Goal: Use online tool/utility: Utilize a website feature to perform a specific function

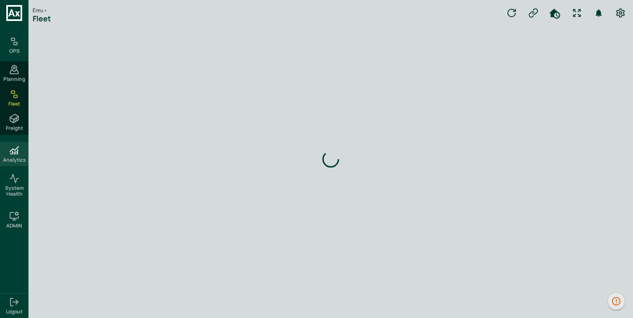
click at [18, 157] on h6 "Analytics" at bounding box center [14, 160] width 23 height 6
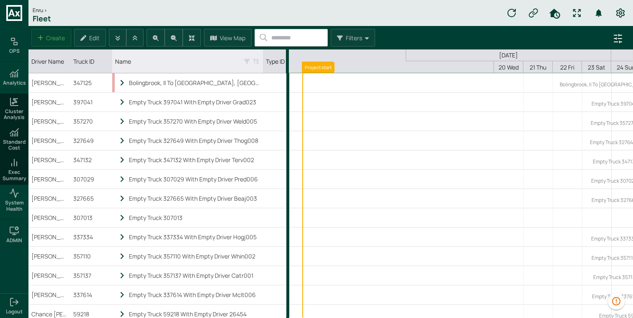
scroll to position [0, 215]
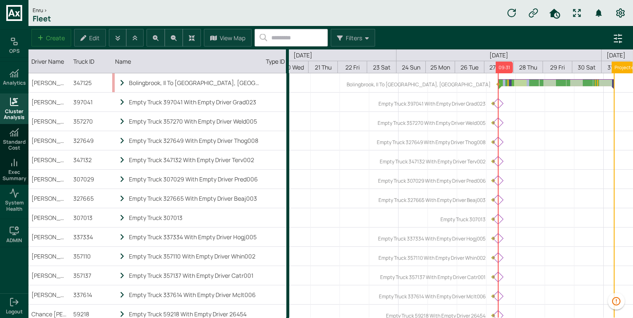
click at [26, 109] on span "Cluster Analysis" at bounding box center [14, 115] width 25 height 12
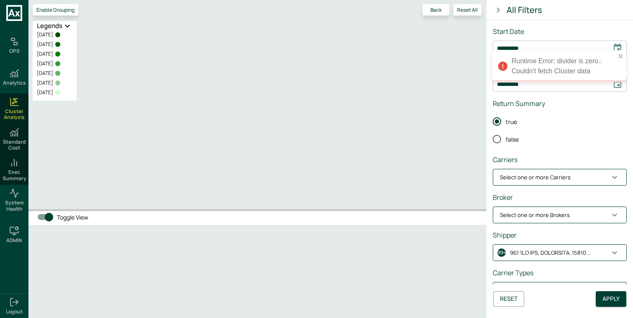
click at [603, 132] on label "false" at bounding box center [555, 139] width 132 height 18
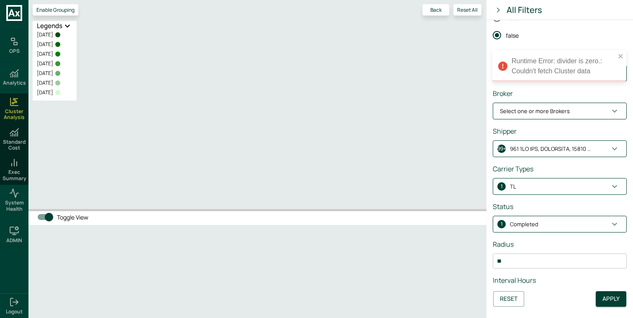
scroll to position [121, 0]
